Goal: Task Accomplishment & Management: Manage account settings

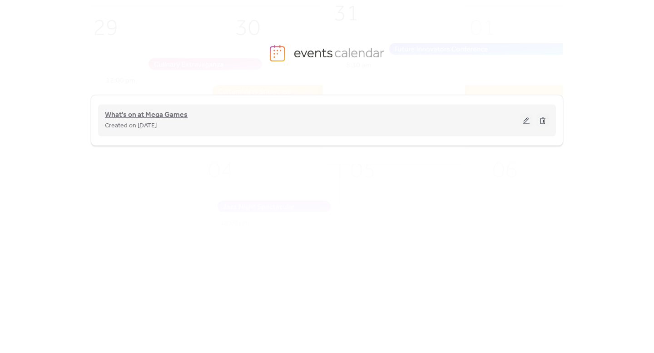
click at [144, 114] on span "What's on at Mega Games" at bounding box center [146, 115] width 83 height 11
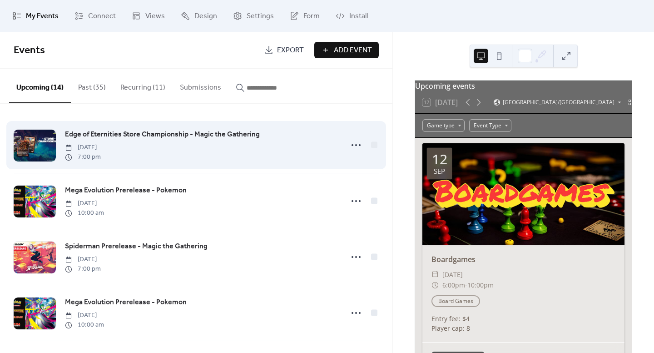
scroll to position [45, 0]
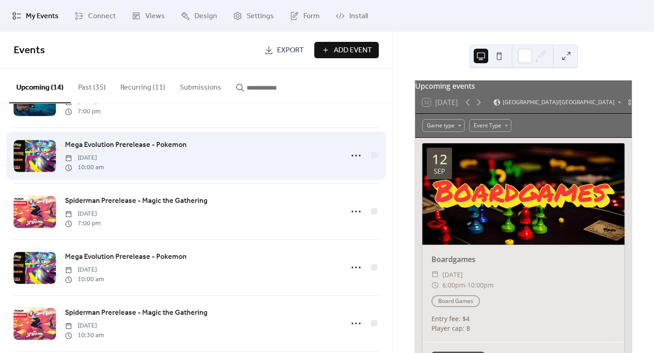
click at [157, 145] on span "Mega Evolution Prerelease - Pokemon" at bounding box center [126, 145] width 122 height 11
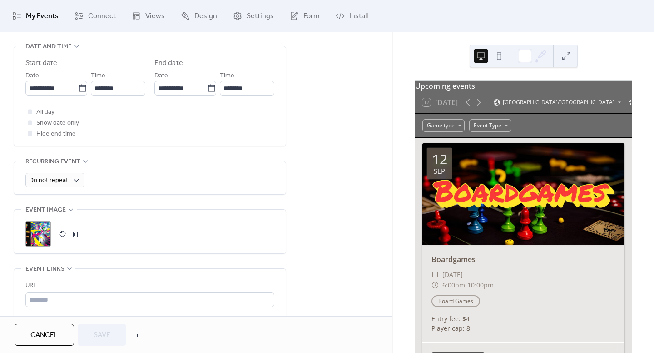
scroll to position [318, 0]
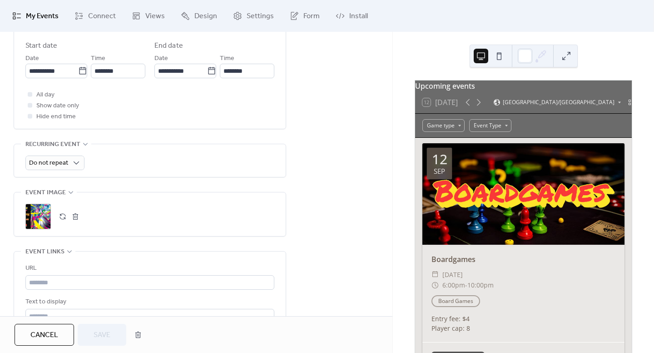
click at [75, 217] on button "button" at bounding box center [75, 216] width 13 height 13
click at [28, 216] on div ";" at bounding box center [37, 216] width 25 height 25
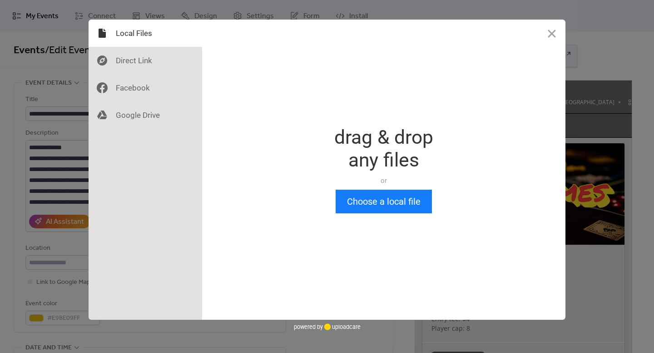
scroll to position [0, 0]
click at [381, 204] on button "Choose a local file" at bounding box center [384, 201] width 96 height 24
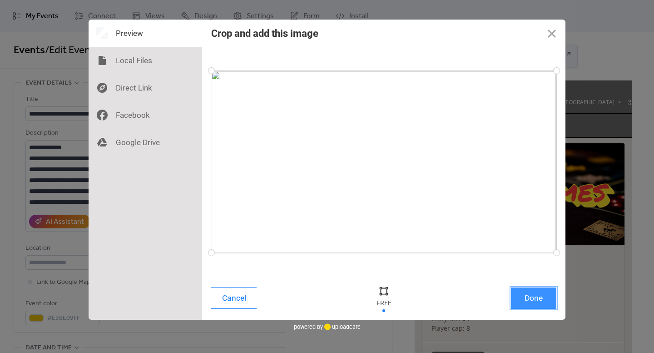
click at [535, 298] on button "Done" at bounding box center [533, 297] width 45 height 21
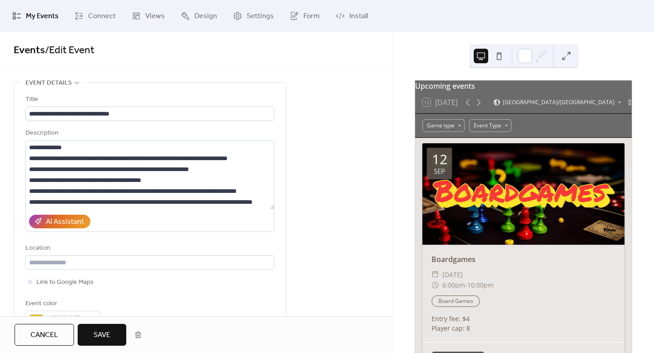
click at [104, 331] on span "Save" at bounding box center [102, 334] width 17 height 11
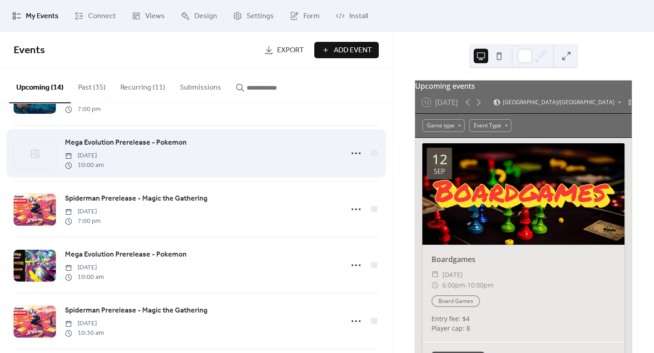
scroll to position [45, 0]
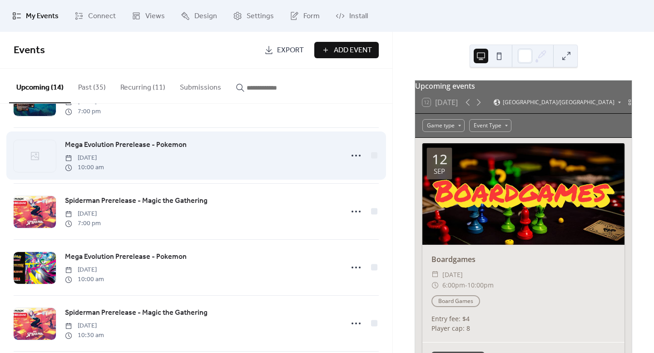
click at [140, 144] on span "Mega Evolution Prerelease - Pokemon" at bounding box center [126, 145] width 122 height 11
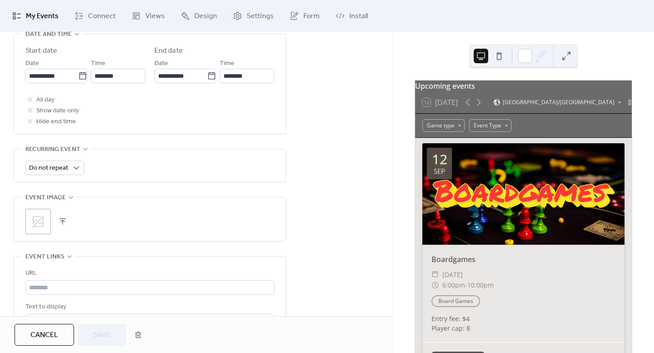
scroll to position [364, 0]
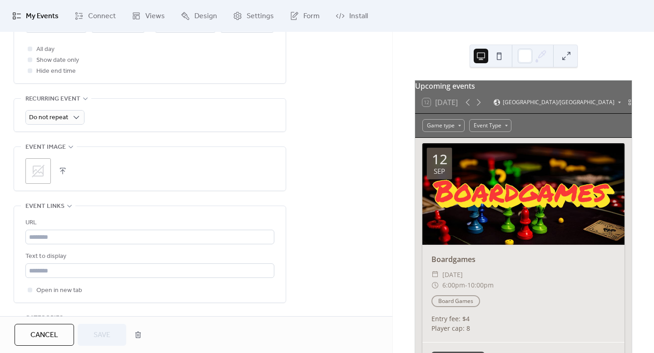
click at [38, 168] on icon at bounding box center [38, 171] width 15 height 15
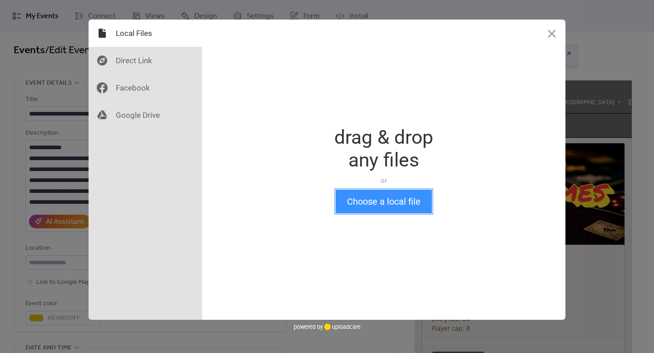
click at [379, 208] on button "Choose a local file" at bounding box center [384, 201] width 96 height 24
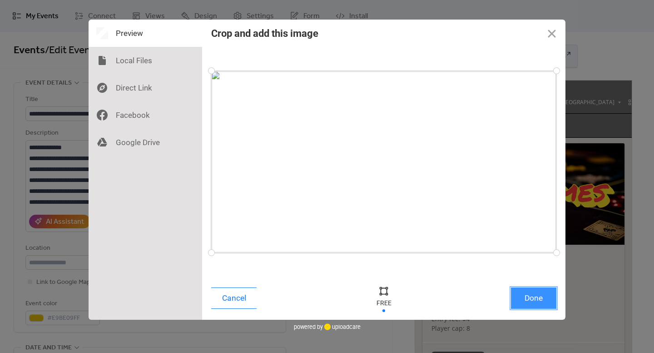
click at [537, 296] on button "Done" at bounding box center [533, 297] width 45 height 21
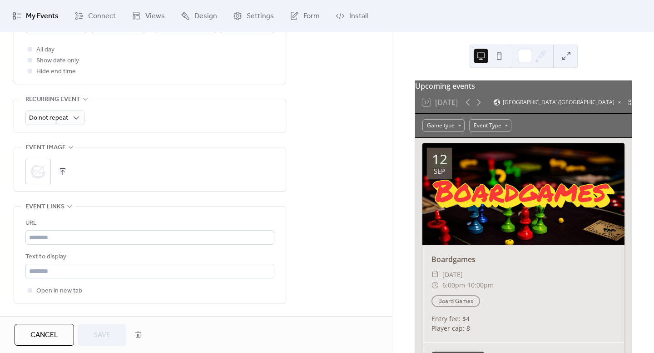
scroll to position [364, 0]
click at [107, 336] on span "Save" at bounding box center [102, 334] width 17 height 11
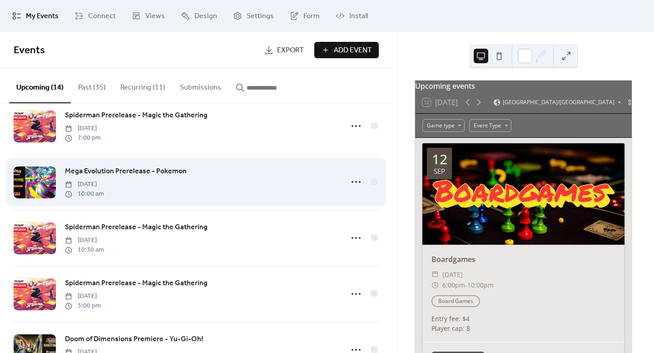
scroll to position [136, 0]
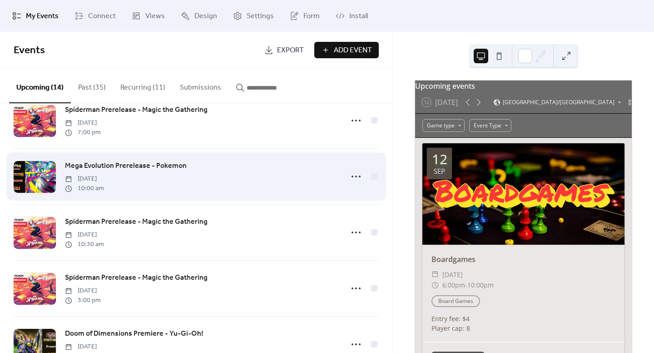
click at [150, 165] on span "Mega Evolution Prerelease - Pokemon" at bounding box center [126, 165] width 122 height 11
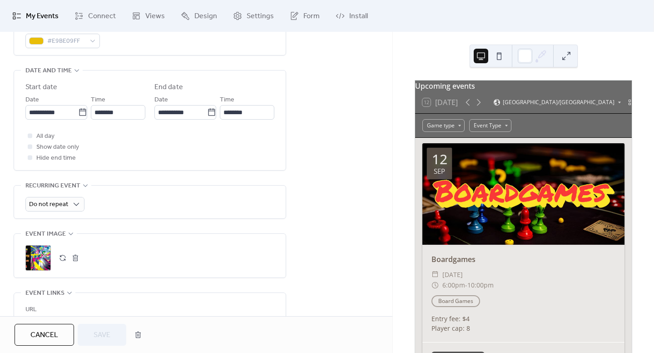
scroll to position [364, 0]
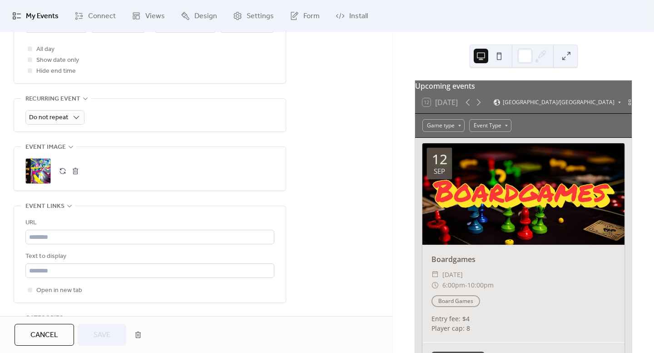
click at [74, 174] on button "button" at bounding box center [75, 171] width 13 height 13
click at [41, 171] on icon at bounding box center [38, 171] width 15 height 15
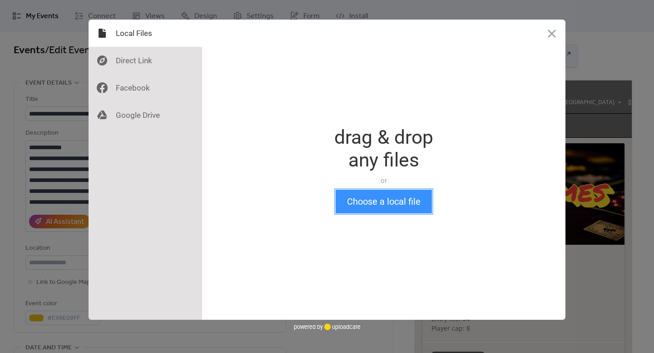
click at [386, 202] on button "Choose a local file" at bounding box center [384, 201] width 96 height 24
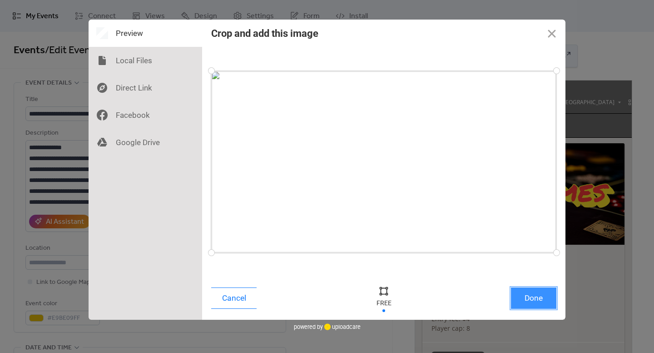
click at [537, 299] on button "Done" at bounding box center [533, 297] width 45 height 21
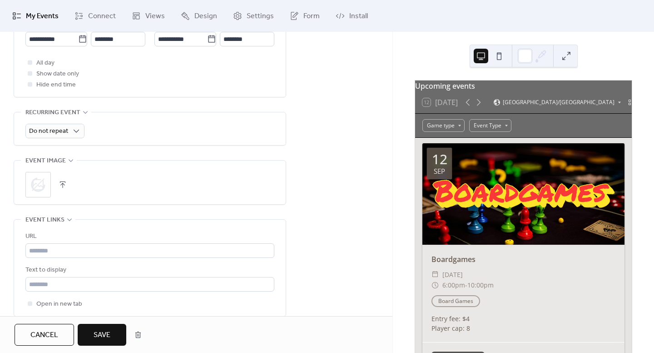
scroll to position [364, 0]
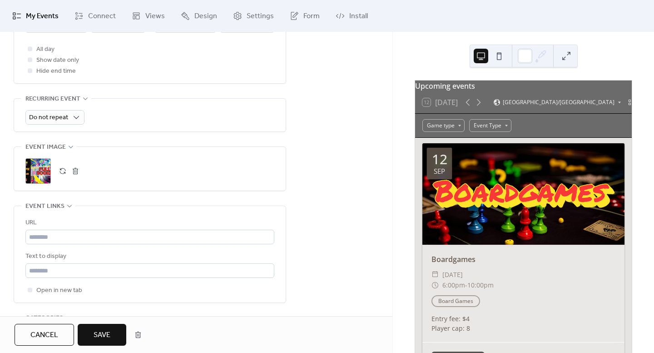
click at [109, 335] on span "Save" at bounding box center [102, 334] width 17 height 11
